Goal: Transaction & Acquisition: Purchase product/service

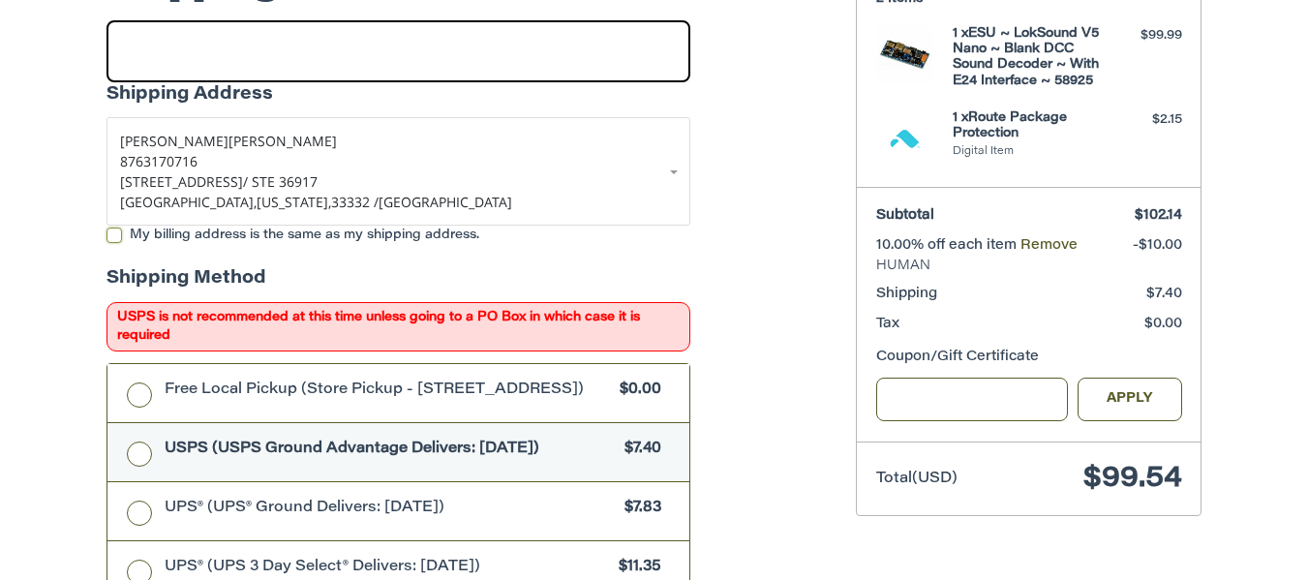
scroll to position [391, 0]
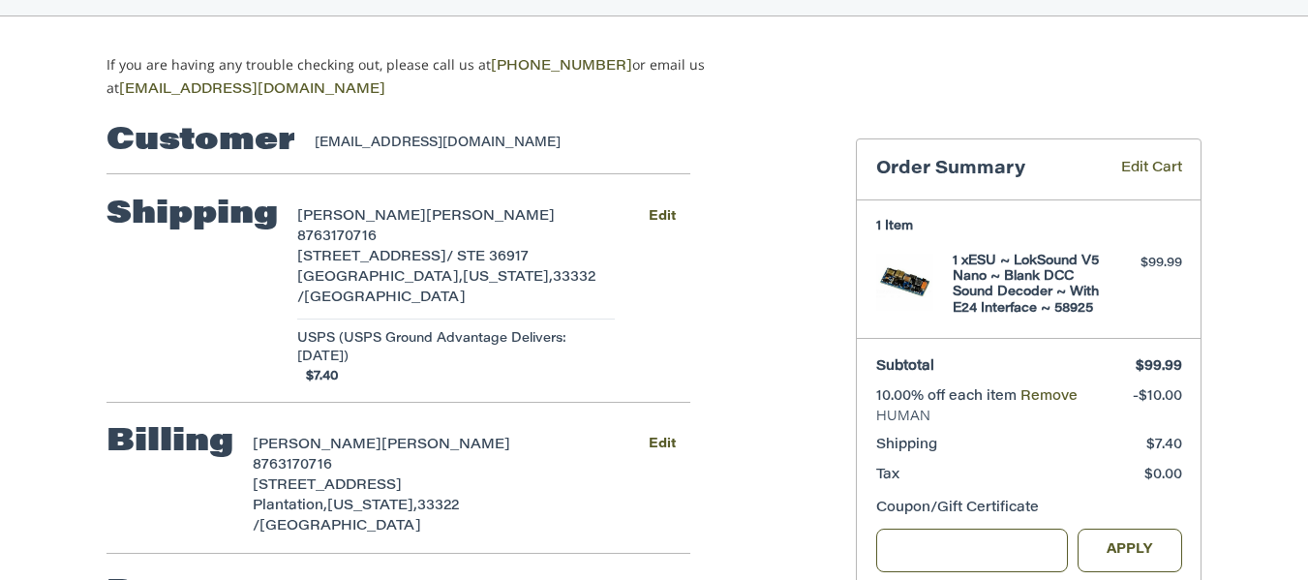
scroll to position [194, 0]
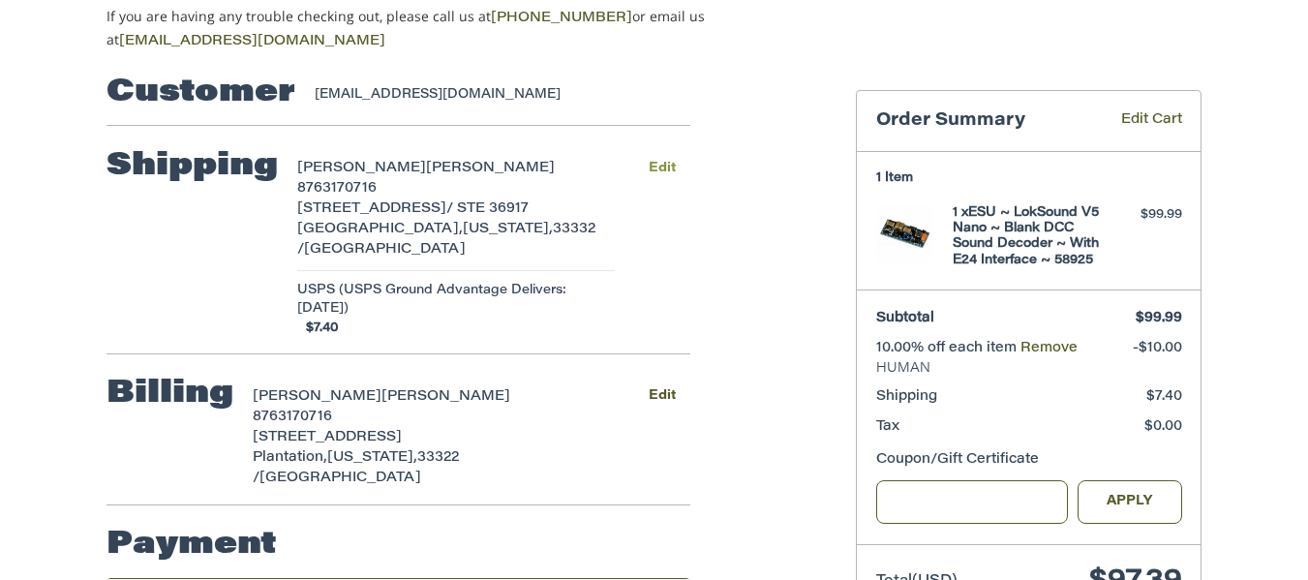
click at [669, 159] on button "Edit" at bounding box center [661, 168] width 57 height 28
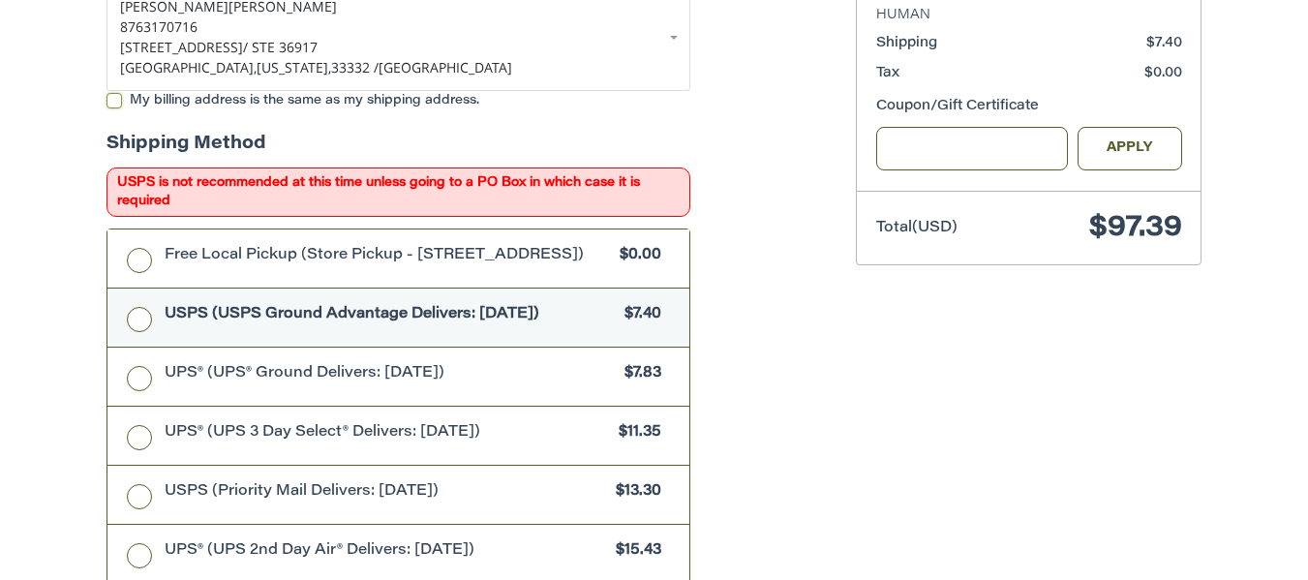
scroll to position [542, 0]
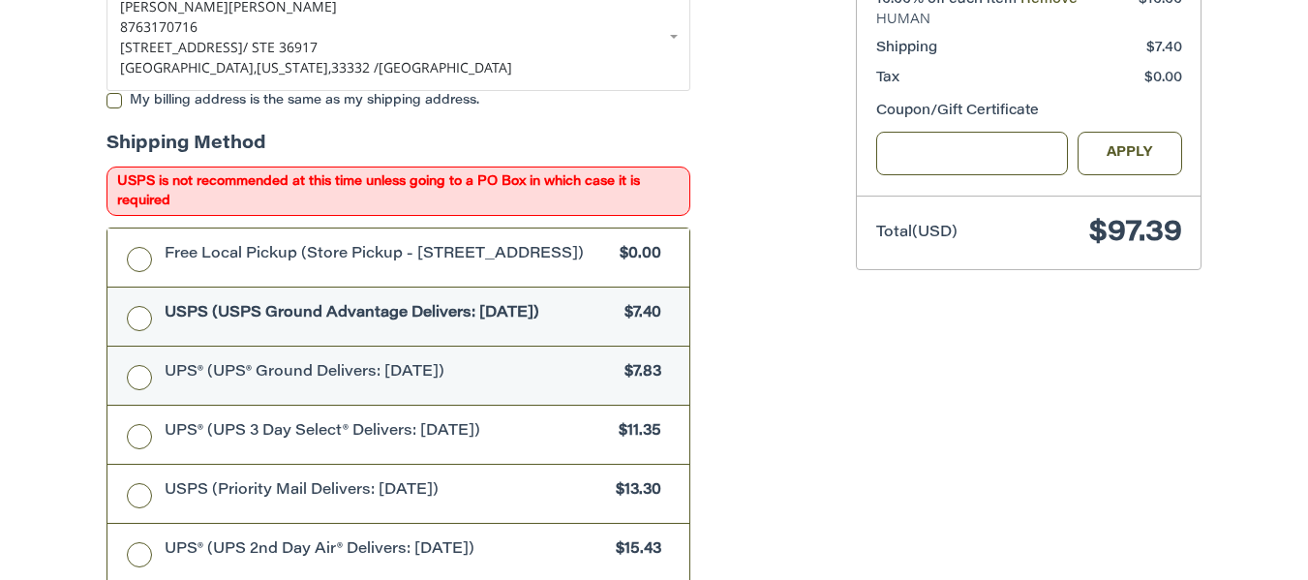
click at [141, 374] on label "UPS® (UPS® Ground Delivers: [DATE]) $7.83" at bounding box center [398, 376] width 582 height 58
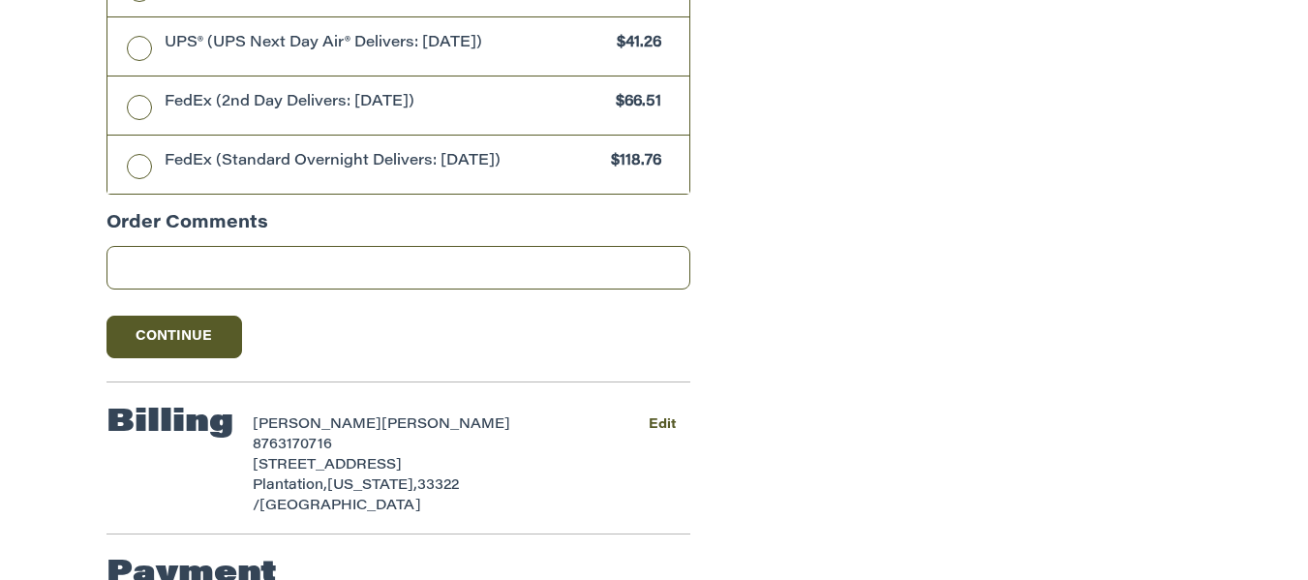
scroll to position [1258, 0]
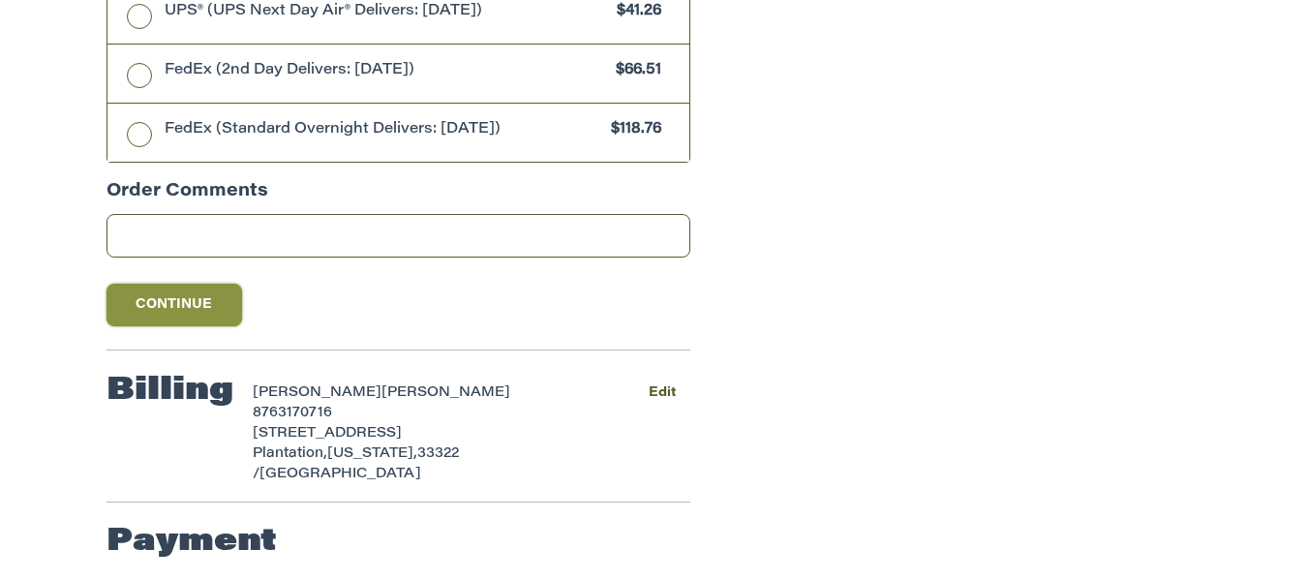
click at [189, 307] on button "Continue" at bounding box center [175, 305] width 136 height 43
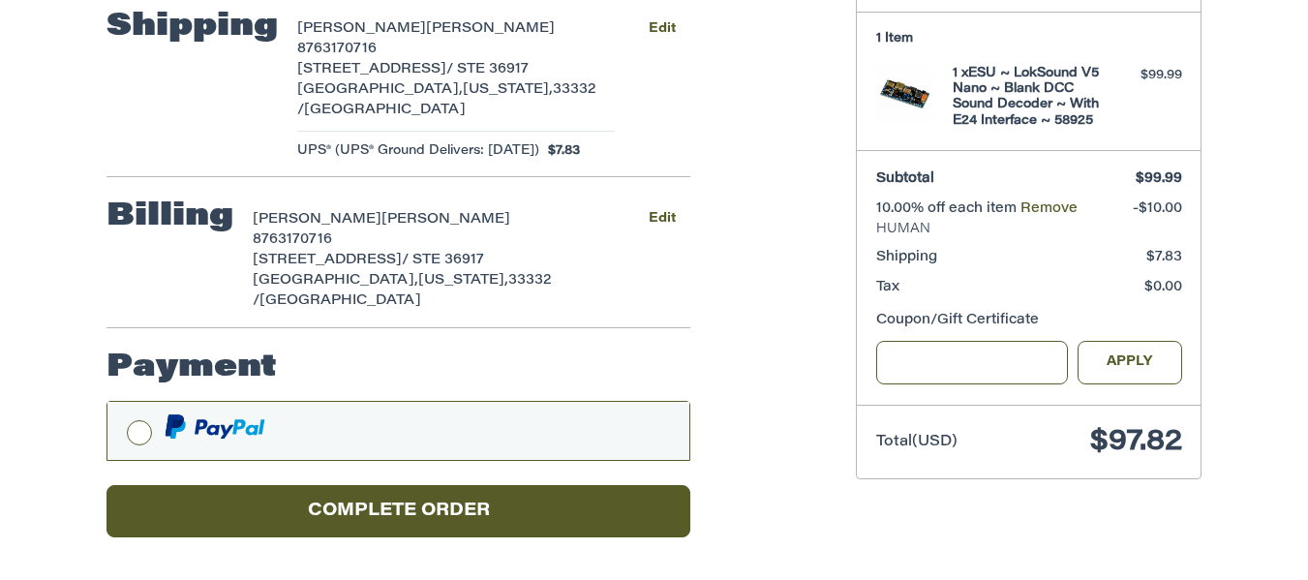
scroll to position [309, 0]
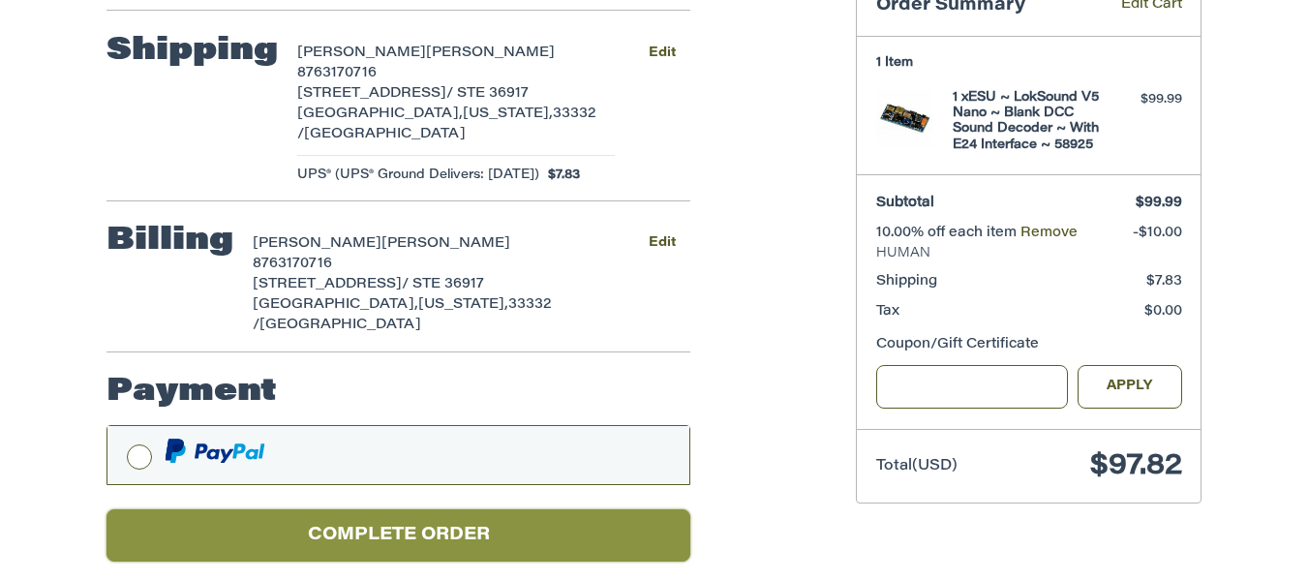
click at [435, 523] on button "Complete order" at bounding box center [399, 535] width 584 height 53
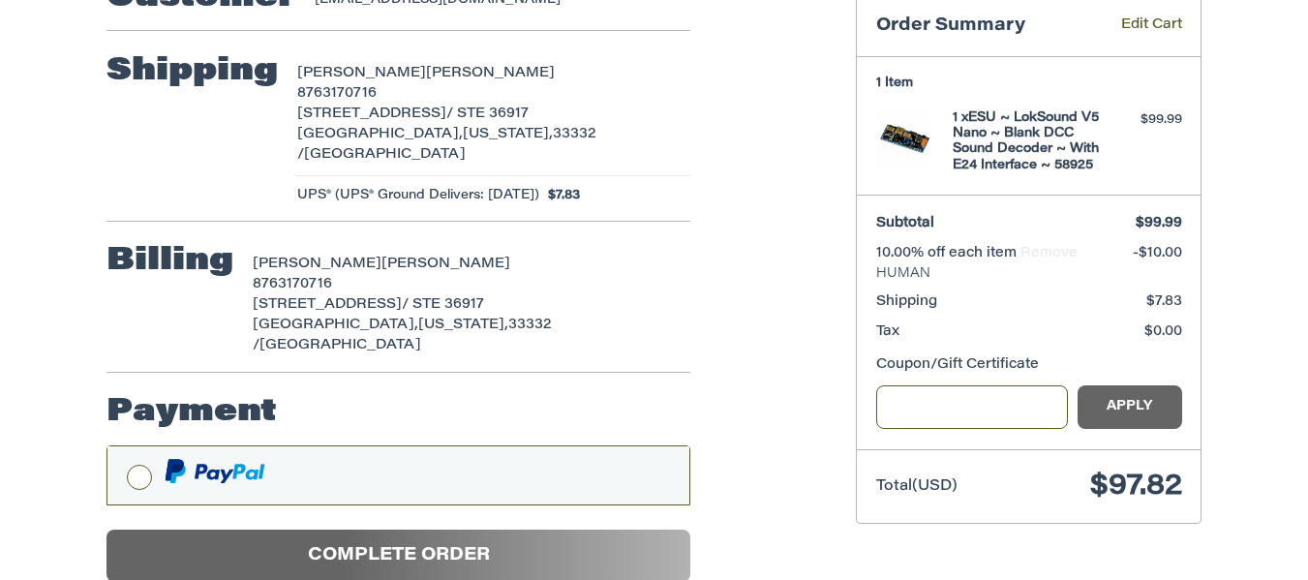
scroll to position [199, 0]
